Goal: Task Accomplishment & Management: Complete application form

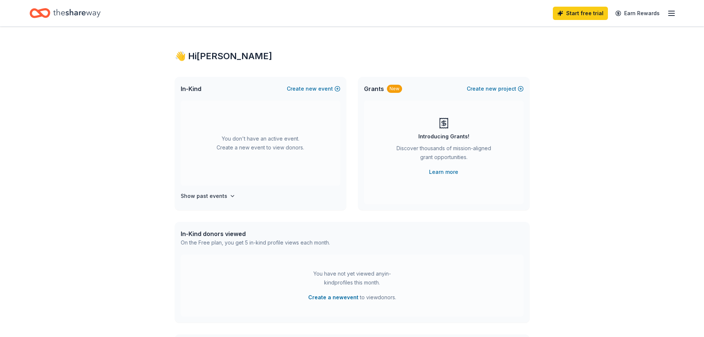
click at [77, 13] on icon "Home" at bounding box center [76, 13] width 47 height 8
click at [670, 12] on icon "button" at bounding box center [671, 13] width 9 height 9
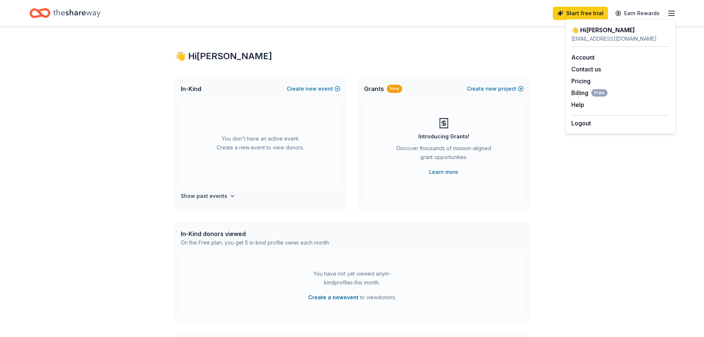
click at [419, 62] on div "👋 Hi Alejandra In-Kind Create new event You don't have an active event. Create …" at bounding box center [352, 243] width 379 height 432
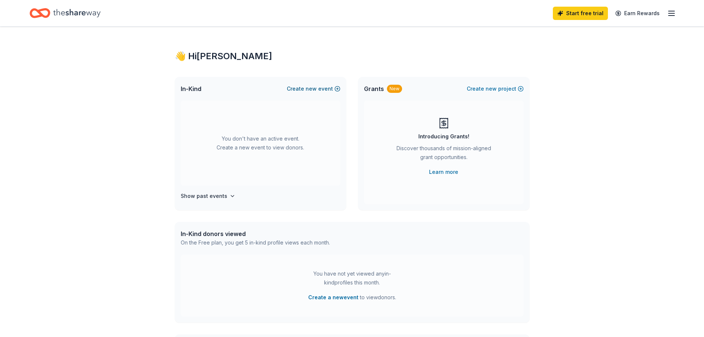
click at [309, 90] on span "new" at bounding box center [311, 88] width 11 height 9
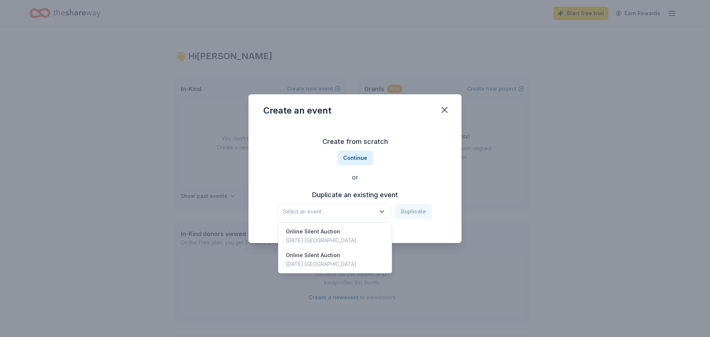
click at [385, 210] on icon "button" at bounding box center [381, 211] width 7 height 7
click at [325, 233] on div "Online Silent Auction" at bounding box center [321, 231] width 71 height 9
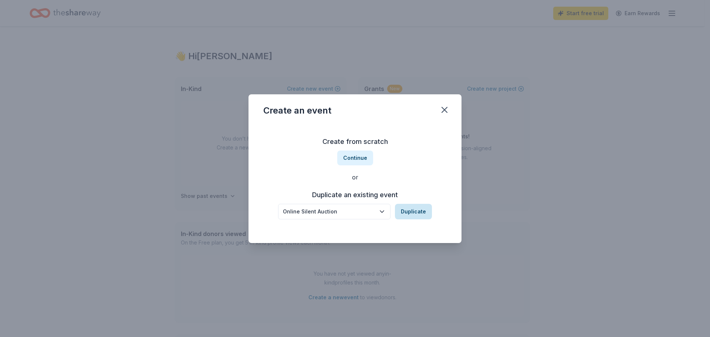
click at [413, 212] on button "Duplicate" at bounding box center [413, 212] width 37 height 16
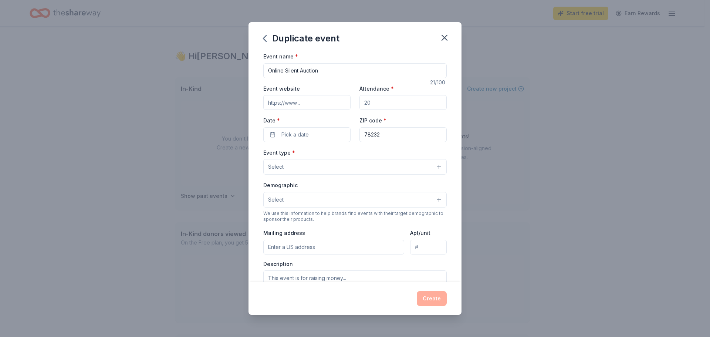
drag, startPoint x: 381, startPoint y: 102, endPoint x: 343, endPoint y: 101, distance: 37.7
click at [343, 101] on div "Event website Attendance * Date * Pick a date ZIP code * 78232" at bounding box center [354, 113] width 183 height 58
type input "100"
click at [291, 132] on span "Pick a date" at bounding box center [294, 134] width 27 height 9
click at [345, 154] on button "Go to next month" at bounding box center [345, 154] width 10 height 10
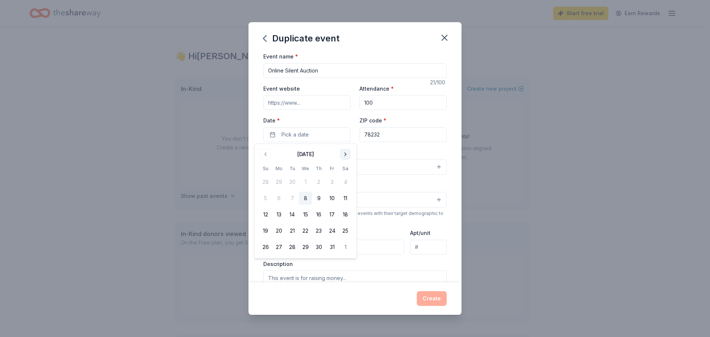
click at [345, 154] on button "Go to next month" at bounding box center [345, 154] width 10 height 10
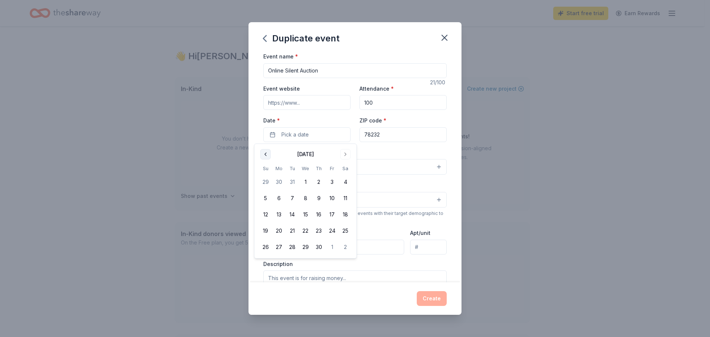
click at [268, 155] on button "Go to previous month" at bounding box center [265, 154] width 10 height 10
drag, startPoint x: 318, startPoint y: 228, endPoint x: 324, endPoint y: 219, distance: 11.1
click at [318, 227] on button "26" at bounding box center [318, 230] width 13 height 13
click at [385, 155] on div "Event type * Select" at bounding box center [354, 161] width 183 height 27
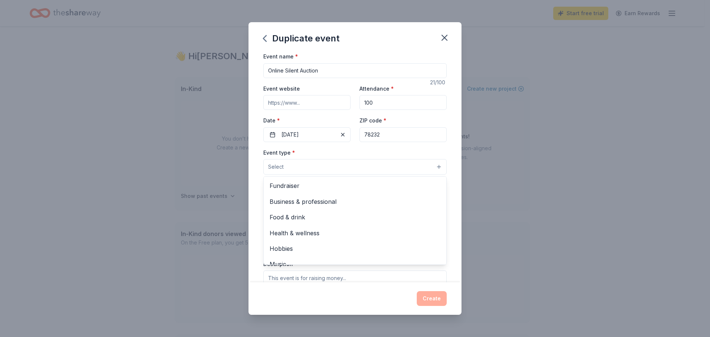
click at [296, 161] on button "Select" at bounding box center [354, 167] width 183 height 16
drag, startPoint x: 286, startPoint y: 187, endPoint x: 291, endPoint y: 193, distance: 7.1
click at [286, 187] on span "Fundraiser" at bounding box center [355, 186] width 171 height 10
click at [448, 162] on div "Event name * Online Silent Auction 21 /100 Event website Attendance * 100 Date …" at bounding box center [355, 167] width 213 height 230
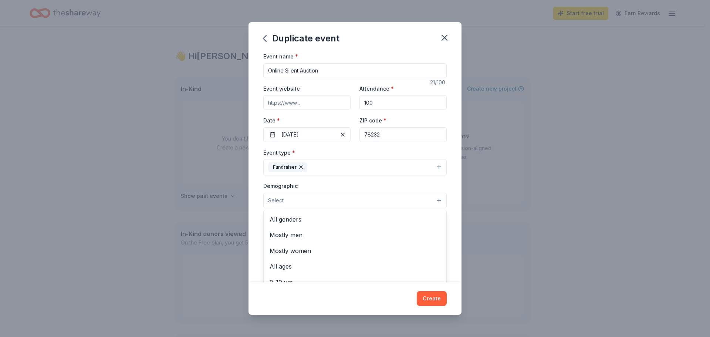
click at [302, 199] on button "Select" at bounding box center [354, 201] width 183 height 16
drag, startPoint x: 287, startPoint y: 223, endPoint x: 356, endPoint y: 204, distance: 71.2
click at [291, 223] on span "All genders" at bounding box center [355, 219] width 171 height 10
click at [454, 204] on div "Event name * Online Silent Auction 21 /100 Event website Attendance * 100 Date …" at bounding box center [355, 167] width 213 height 230
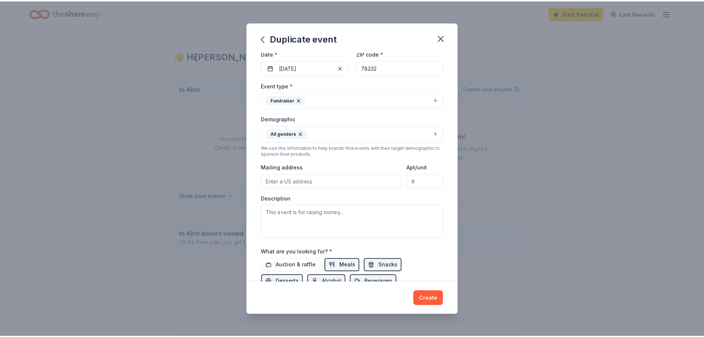
scroll to position [74, 0]
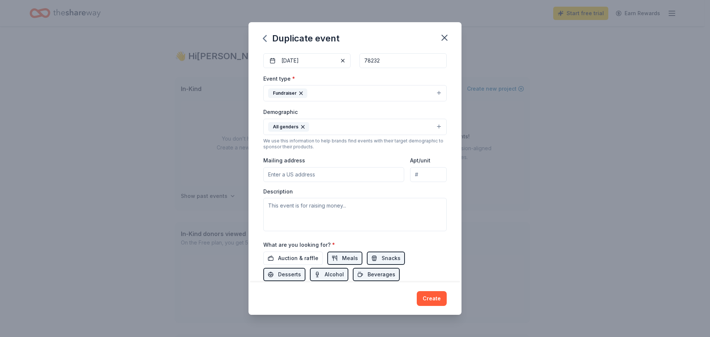
click at [280, 174] on input "Mailing address" at bounding box center [333, 174] width 141 height 15
type input "14700 San Pedro"
click at [298, 207] on textarea at bounding box center [354, 214] width 183 height 33
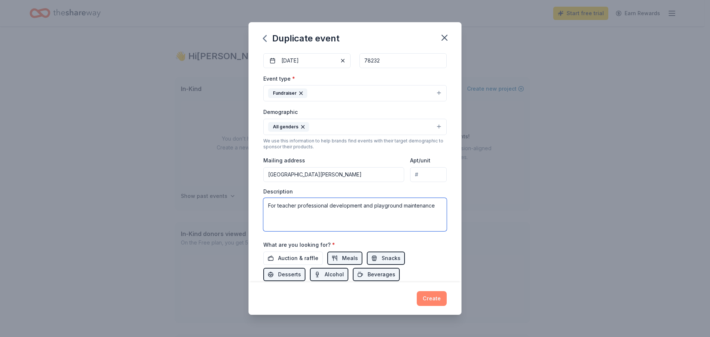
type textarea "For teacher professional development and playground maintenance"
click at [428, 295] on button "Create" at bounding box center [432, 298] width 30 height 15
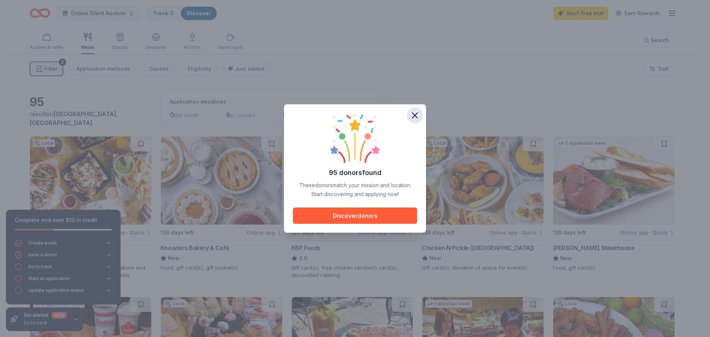
click at [413, 116] on icon "button" at bounding box center [415, 115] width 10 height 10
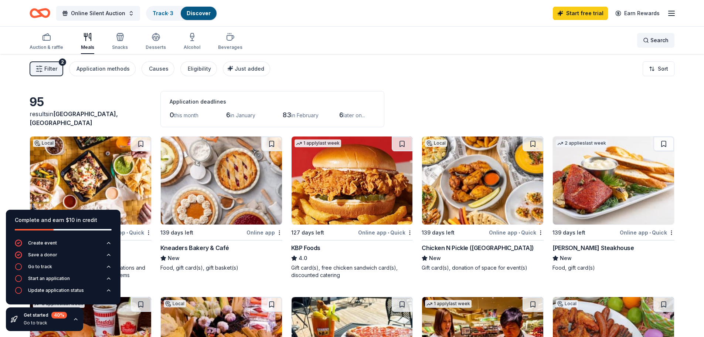
click at [655, 42] on span "Search" at bounding box center [660, 40] width 18 height 9
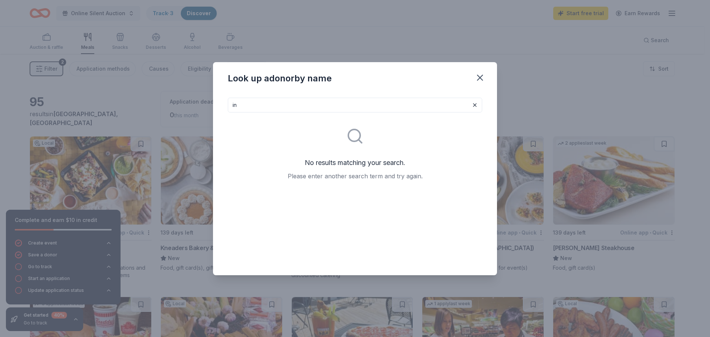
type input "i"
type input "burger"
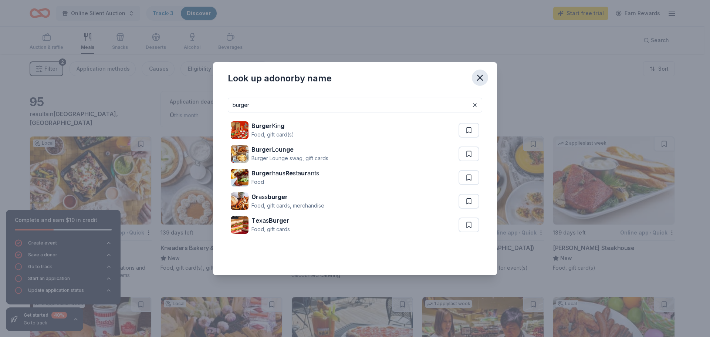
drag, startPoint x: 479, startPoint y: 78, endPoint x: 276, endPoint y: 101, distance: 204.0
click at [478, 78] on icon "button" at bounding box center [480, 77] width 10 height 10
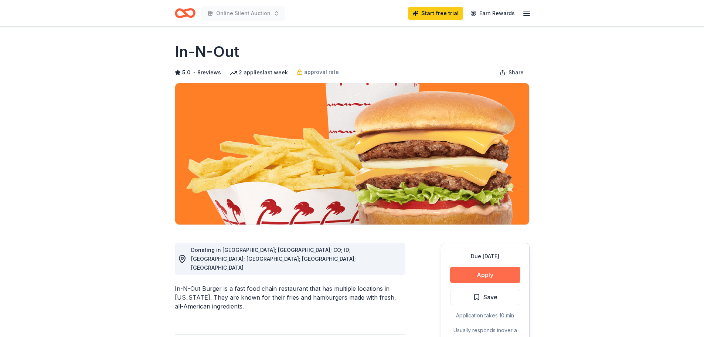
click at [498, 280] on button "Apply" at bounding box center [485, 275] width 70 height 16
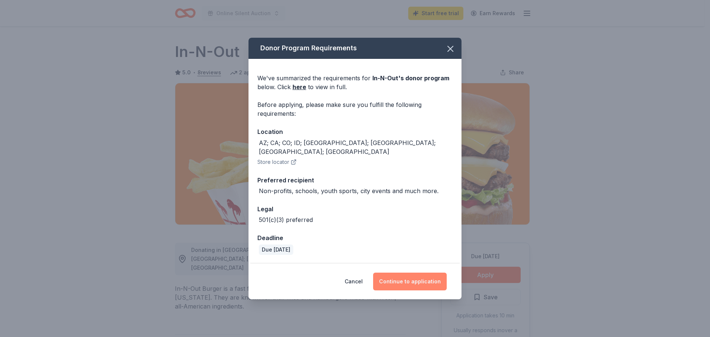
click at [416, 277] on button "Continue to application" at bounding box center [410, 282] width 74 height 18
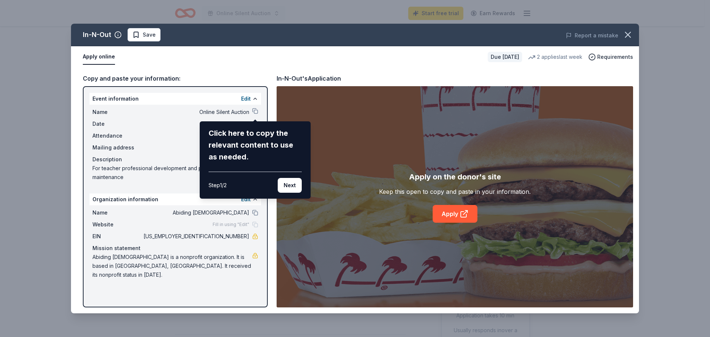
click at [255, 109] on div "In-N-Out Save Report a mistake Apply online Due [DATE] 2 applies last week Requ…" at bounding box center [355, 169] width 568 height 290
click at [284, 188] on button "Next" at bounding box center [290, 185] width 24 height 15
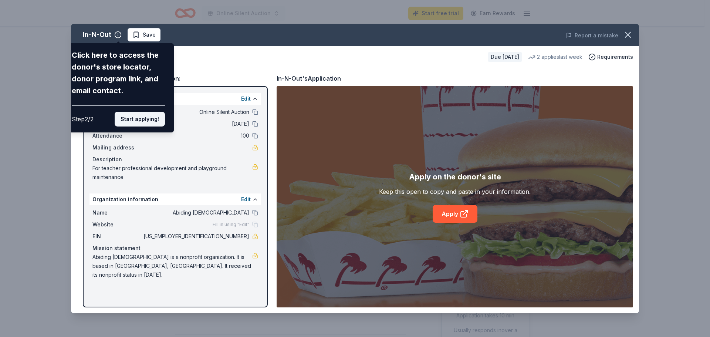
click at [153, 121] on button "Start applying!" at bounding box center [140, 119] width 50 height 15
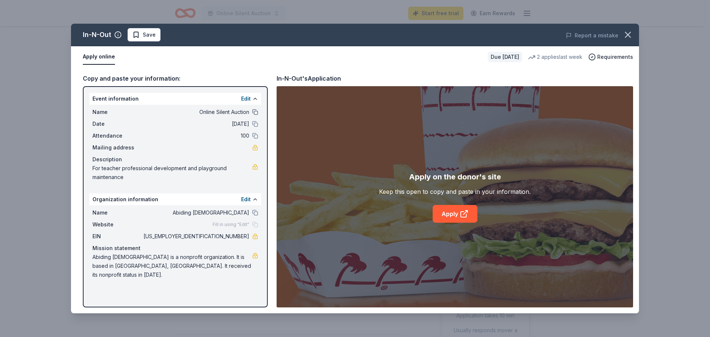
click at [256, 112] on button at bounding box center [255, 112] width 6 height 6
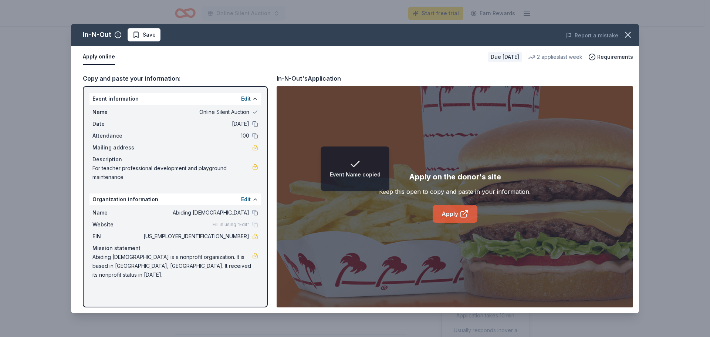
click at [457, 210] on link "Apply" at bounding box center [455, 214] width 45 height 18
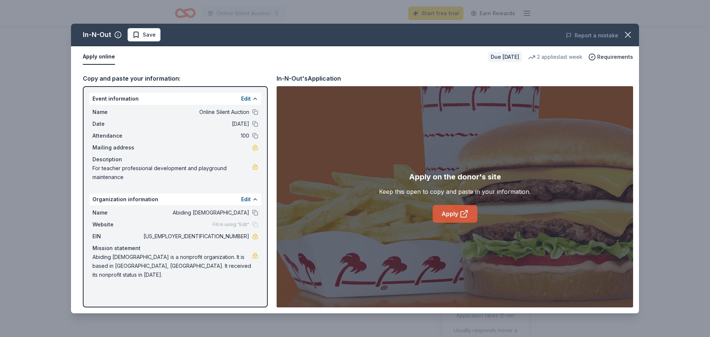
click at [458, 214] on link "Apply" at bounding box center [455, 214] width 45 height 18
click at [458, 210] on link "Apply" at bounding box center [455, 214] width 45 height 18
click at [449, 211] on link "Apply" at bounding box center [455, 214] width 45 height 18
click at [27, 31] on div "In-N-Out Save Report a mistake Apply online Due [DATE] 2 applies last week Requ…" at bounding box center [355, 168] width 710 height 337
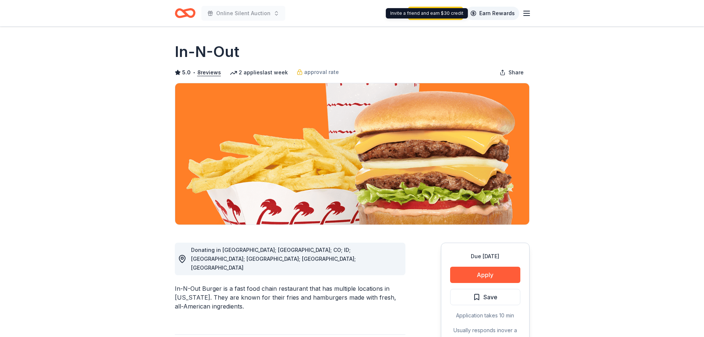
click at [491, 13] on link "Earn Rewards" at bounding box center [492, 13] width 53 height 13
